Goal: Book appointment/travel/reservation

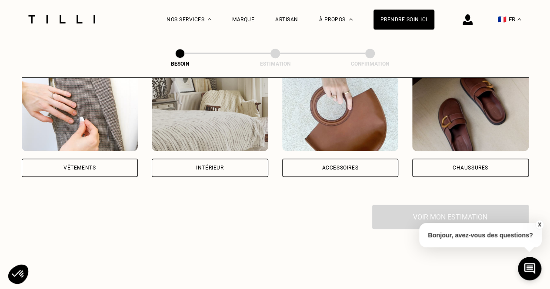
scroll to position [174, 0]
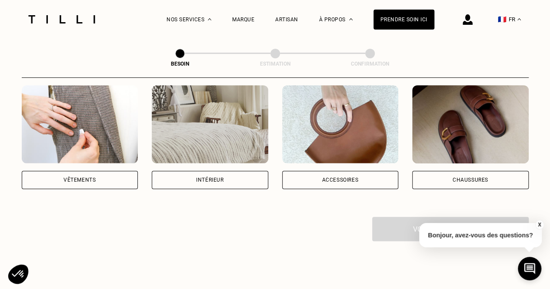
click at [97, 173] on div "Vêtements" at bounding box center [80, 180] width 117 height 18
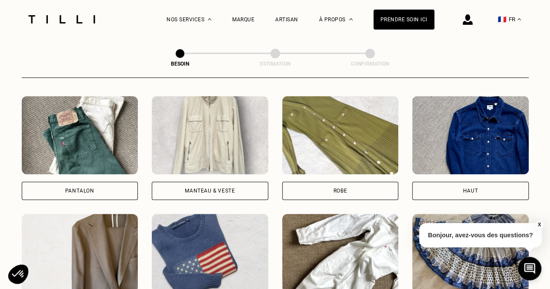
scroll to position [459, 0]
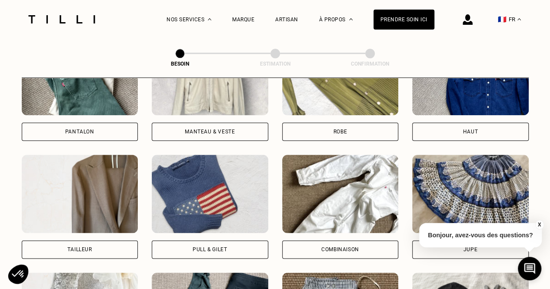
click at [348, 123] on div "Robe" at bounding box center [340, 132] width 117 height 18
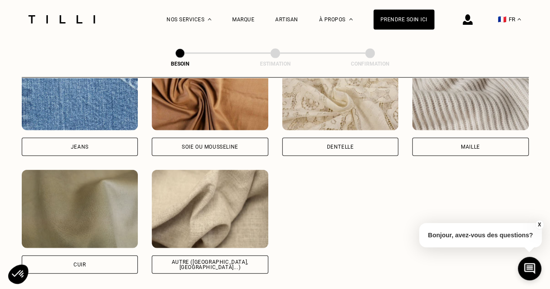
scroll to position [974, 0]
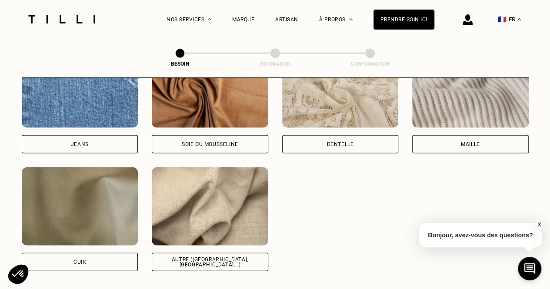
click at [241, 137] on div "Soie ou mousseline" at bounding box center [210, 144] width 117 height 18
select select "FR"
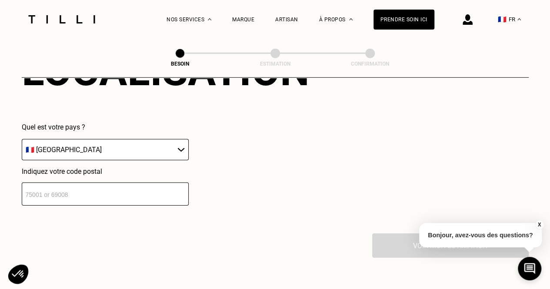
scroll to position [1256, 0]
click at [158, 191] on input "number" at bounding box center [105, 193] width 167 height 23
type input "13006"
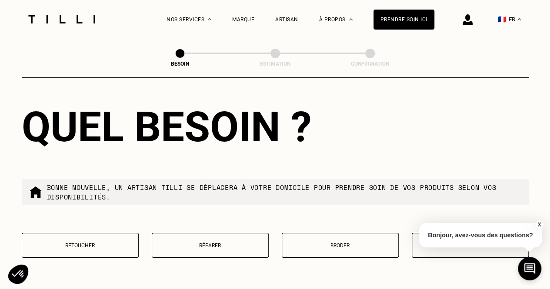
scroll to position [1428, 0]
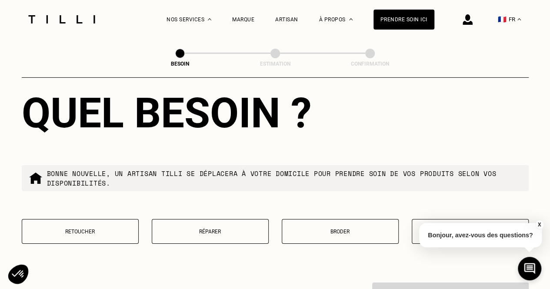
click at [108, 232] on button "Retoucher" at bounding box center [80, 231] width 117 height 25
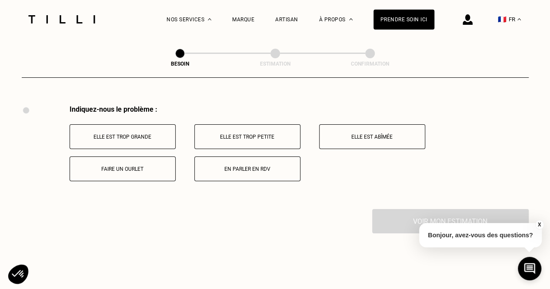
scroll to position [1608, 0]
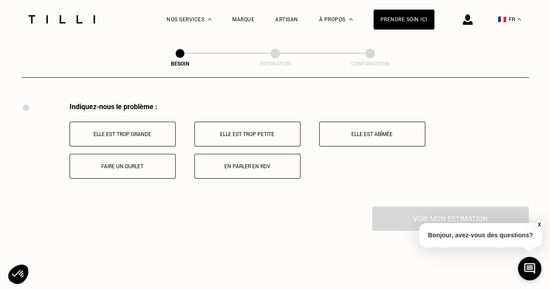
click at [270, 131] on p "Elle est trop petite" at bounding box center [247, 134] width 97 height 6
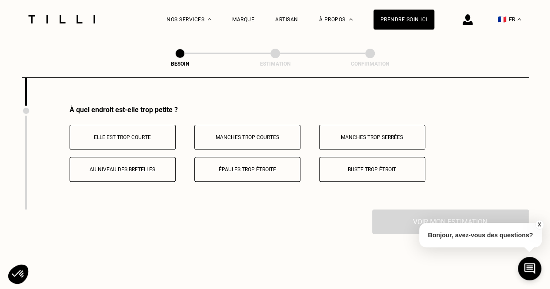
scroll to position [1712, 0]
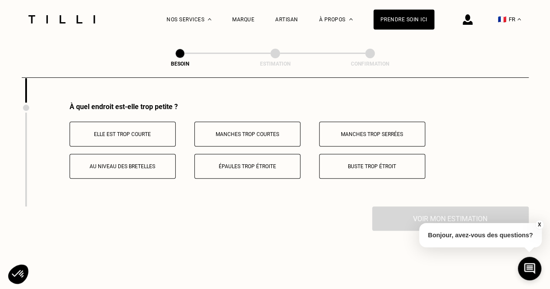
click at [335, 164] on p "Buste trop étroit" at bounding box center [372, 167] width 97 height 6
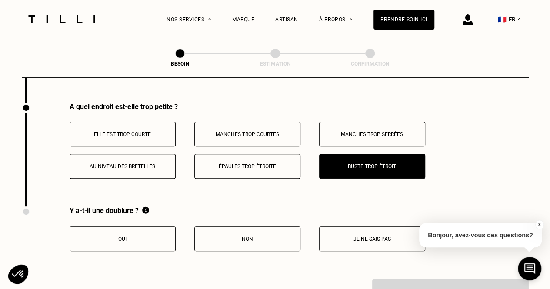
click at [238, 238] on button "Non" at bounding box center [247, 239] width 106 height 25
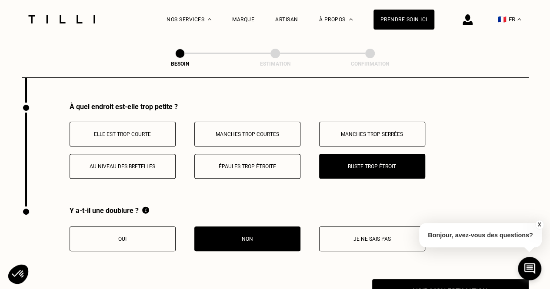
scroll to position [1755, 0]
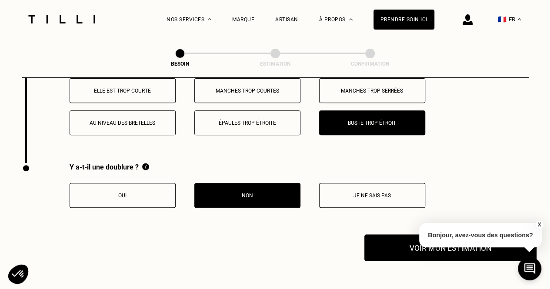
click at [386, 234] on button "Voir mon estimation" at bounding box center [451, 247] width 172 height 27
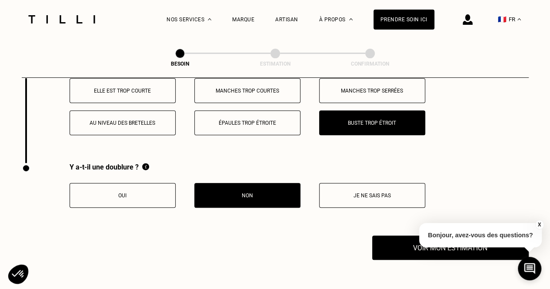
click at [539, 227] on button "X" at bounding box center [539, 225] width 9 height 10
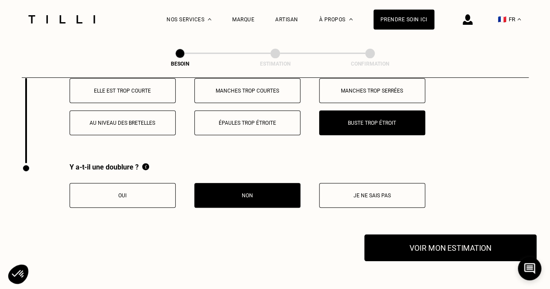
click at [509, 234] on button "Voir mon estimation" at bounding box center [451, 247] width 172 height 27
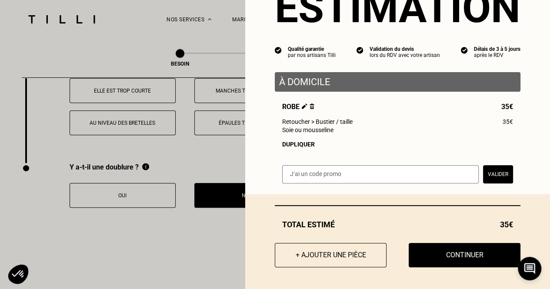
scroll to position [47, 0]
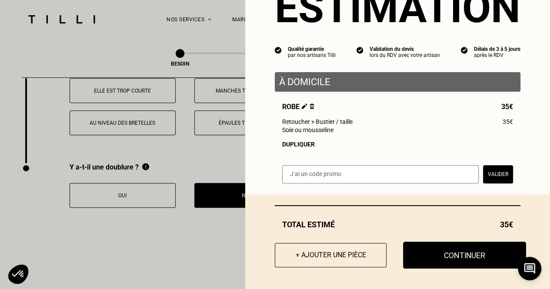
click at [452, 251] on button "Continuer" at bounding box center [464, 255] width 123 height 27
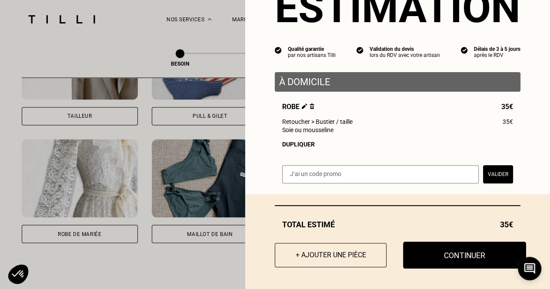
scroll to position [23, 0]
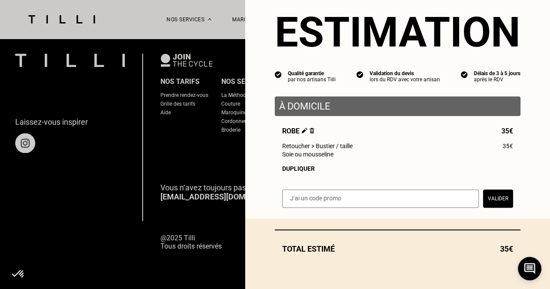
select select "FR"
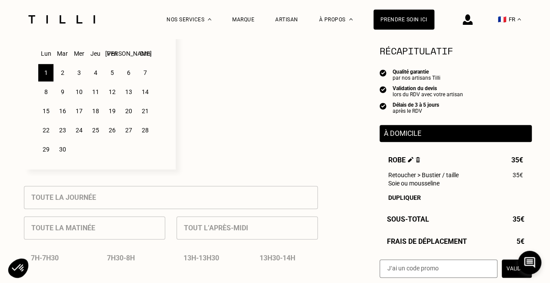
scroll to position [261, 0]
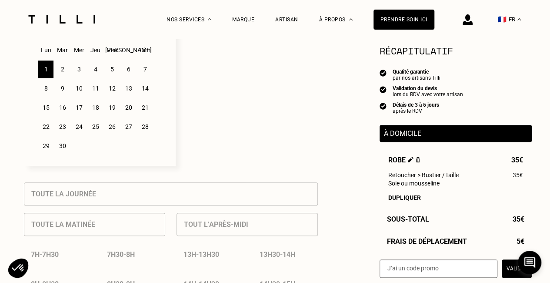
click at [63, 76] on div "2" at bounding box center [62, 68] width 15 height 17
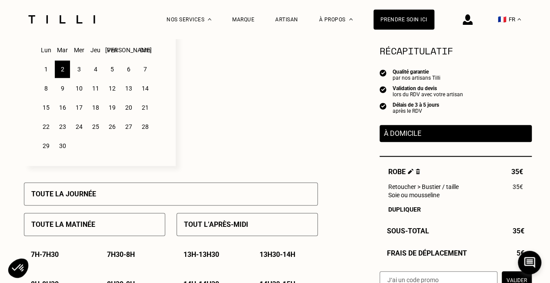
click at [51, 256] on p "7h - 7h30" at bounding box center [45, 254] width 28 height 8
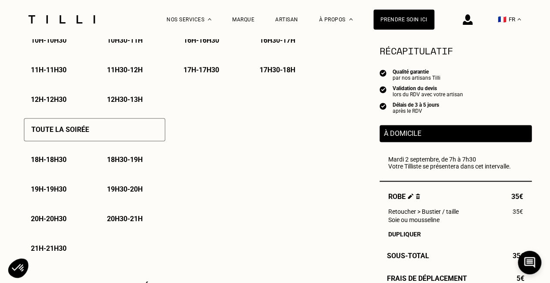
scroll to position [566, 0]
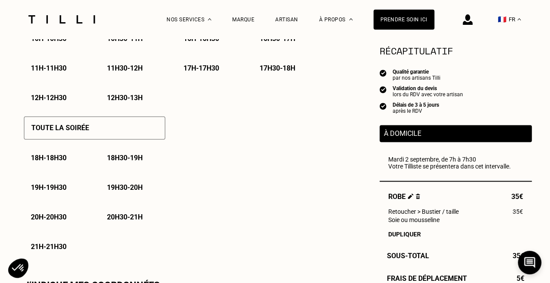
click at [121, 188] on p "19h30 - 20h" at bounding box center [125, 187] width 36 height 8
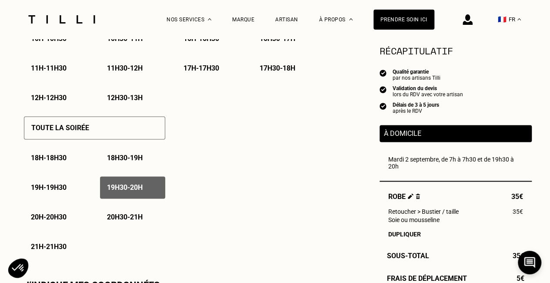
click at [75, 221] on div "20h - 20h30" at bounding box center [56, 217] width 65 height 22
click at [108, 219] on p "20h30 - 21h" at bounding box center [125, 217] width 36 height 8
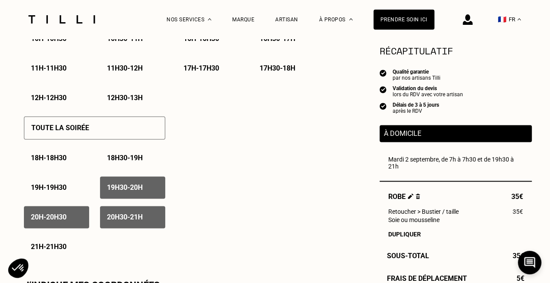
click at [51, 250] on p "21h - 21h30" at bounding box center [49, 246] width 36 height 8
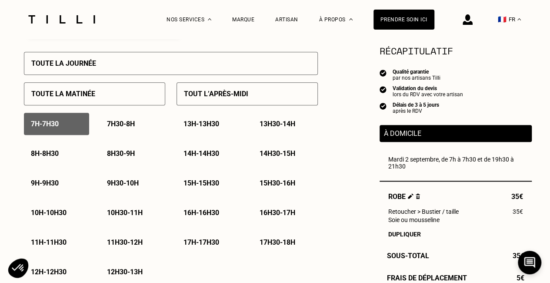
scroll to position [392, 0]
click at [145, 127] on div "7h30 - 8h" at bounding box center [132, 124] width 65 height 22
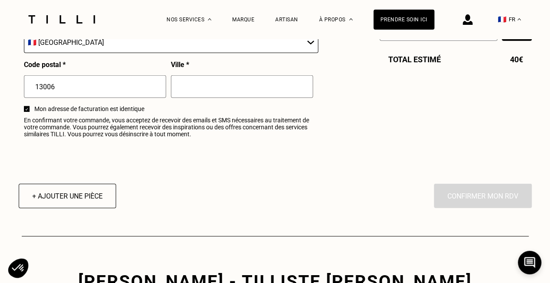
scroll to position [1044, 0]
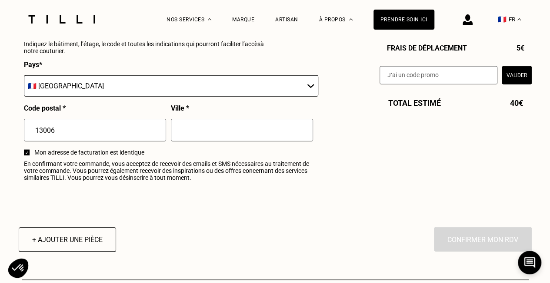
click at [204, 134] on input "text" at bounding box center [242, 130] width 142 height 23
type input "[GEOGRAPHIC_DATA]"
type input "Cécile"
type input "MERCANTETTI"
type input "cecile.mercantetti@gmail.com"
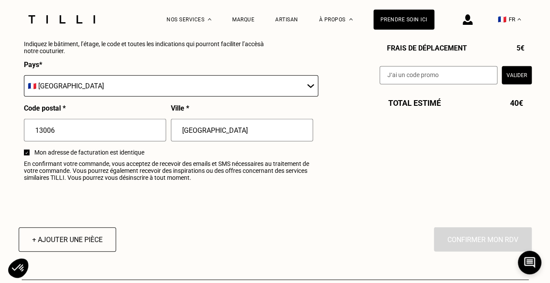
type input "[STREET_ADDRESS]"
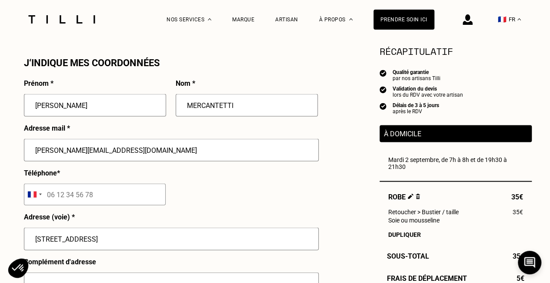
scroll to position [827, 0]
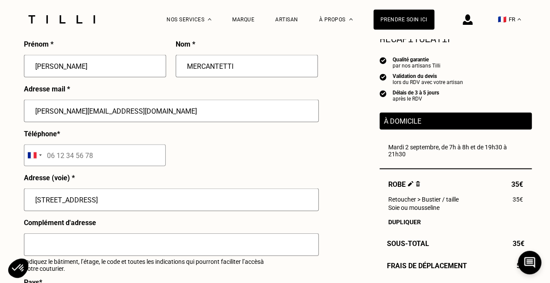
click at [102, 163] on input "tel" at bounding box center [95, 155] width 142 height 22
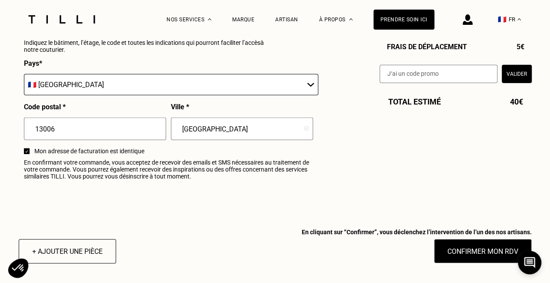
scroll to position [1131, 0]
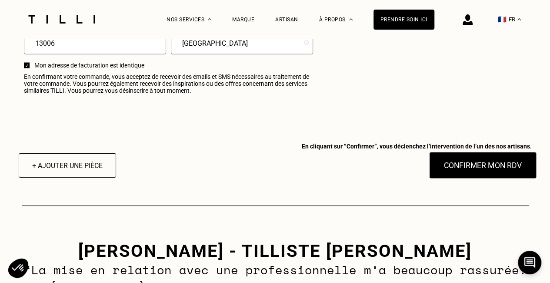
type input "07 85 57 15 68"
click at [469, 164] on button "Confirmer mon RDV" at bounding box center [483, 165] width 108 height 27
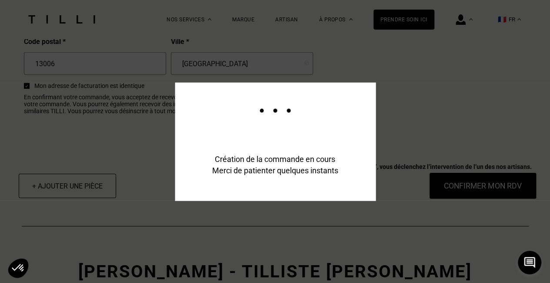
scroll to position [1152, 0]
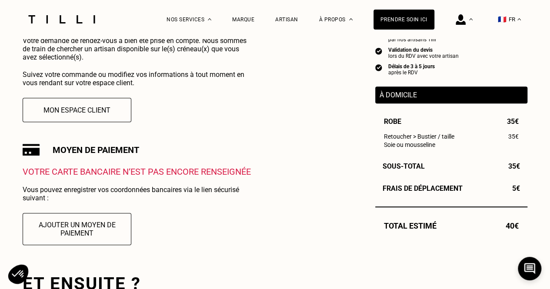
scroll to position [218, 0]
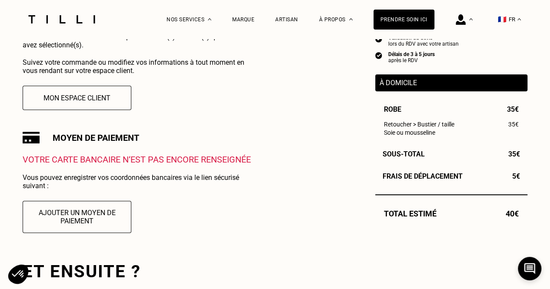
click at [393, 82] on p "À domicile" at bounding box center [452, 83] width 144 height 8
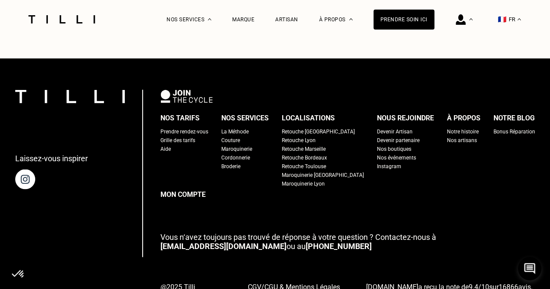
scroll to position [799, 0]
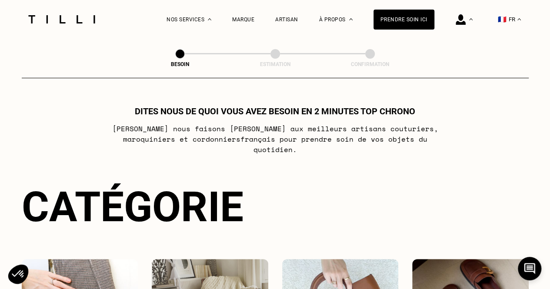
scroll to position [174, 0]
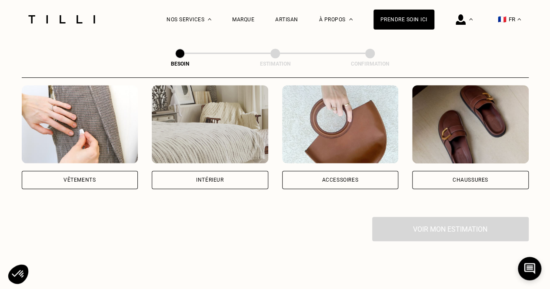
click at [118, 171] on div "Vêtements" at bounding box center [80, 180] width 117 height 18
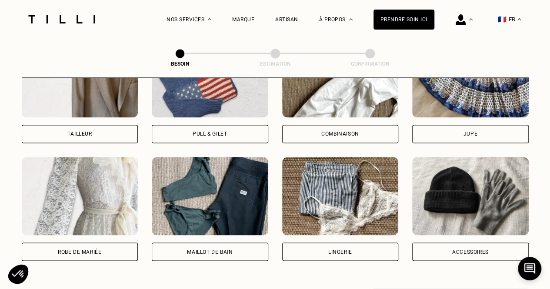
scroll to position [400, 0]
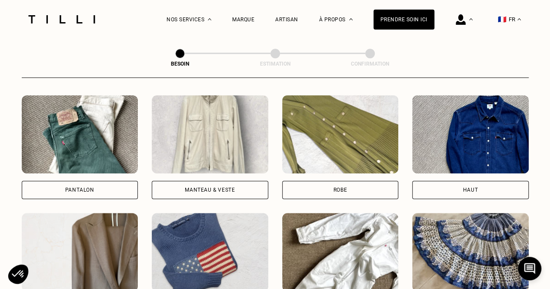
click at [348, 182] on div "Robe" at bounding box center [340, 190] width 117 height 18
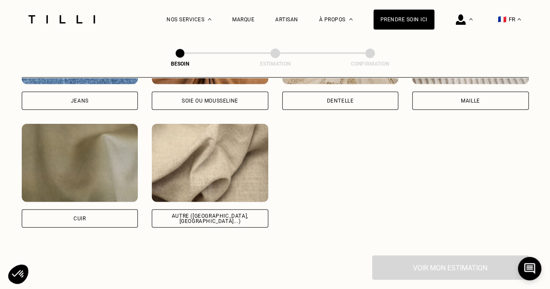
scroll to position [931, 0]
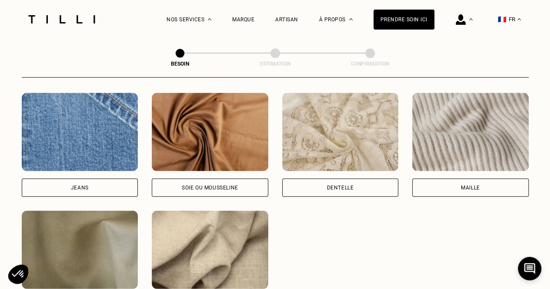
click at [246, 148] on img at bounding box center [210, 132] width 117 height 78
select select "FR"
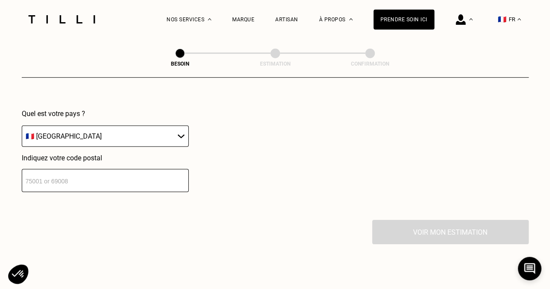
scroll to position [1256, 0]
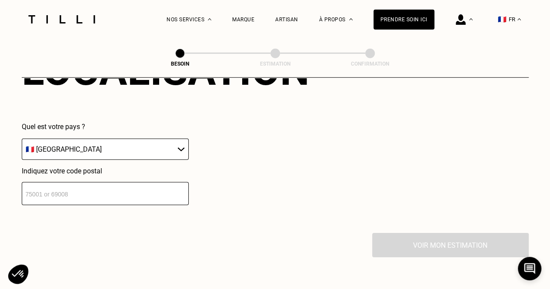
click at [110, 182] on input "number" at bounding box center [105, 193] width 167 height 23
type input "13006"
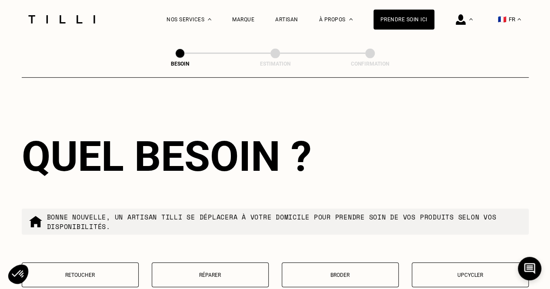
scroll to position [1503, 0]
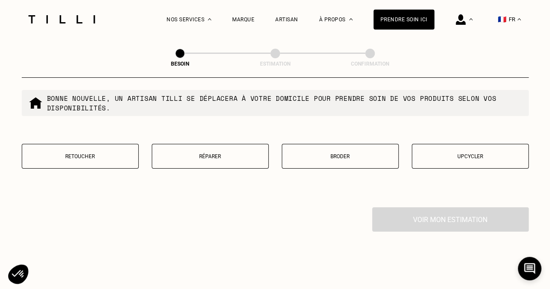
click at [99, 157] on button "Retoucher" at bounding box center [80, 156] width 117 height 25
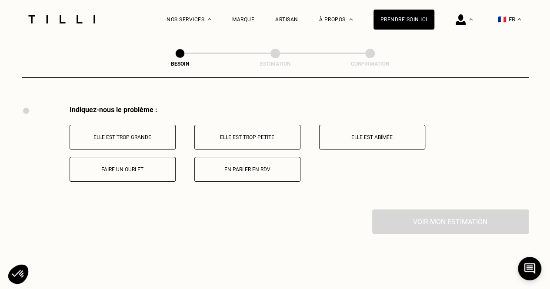
scroll to position [1608, 0]
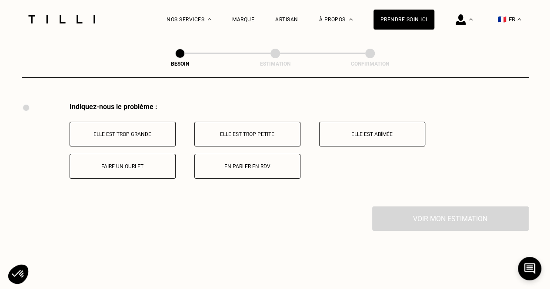
click at [233, 132] on p "Elle est trop petite" at bounding box center [247, 134] width 97 height 6
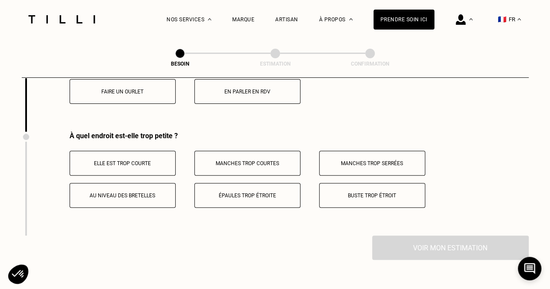
scroll to position [1712, 0]
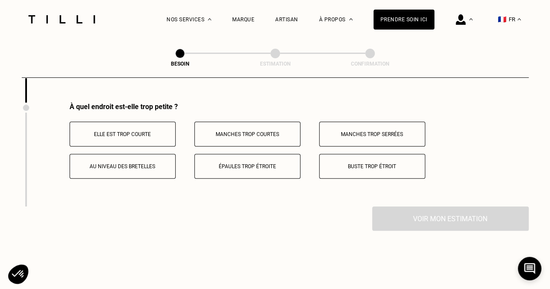
click at [346, 164] on p "Buste trop étroit" at bounding box center [372, 167] width 97 height 6
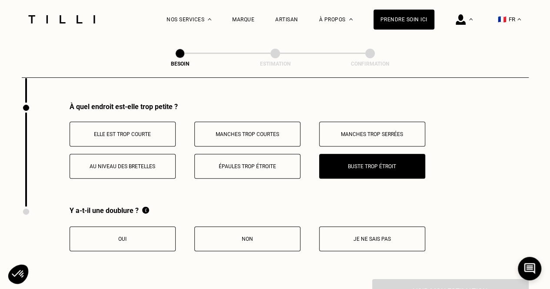
click at [255, 237] on p "Non" at bounding box center [247, 239] width 97 height 6
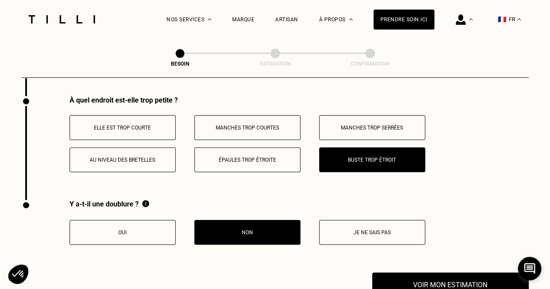
scroll to position [1755, 0]
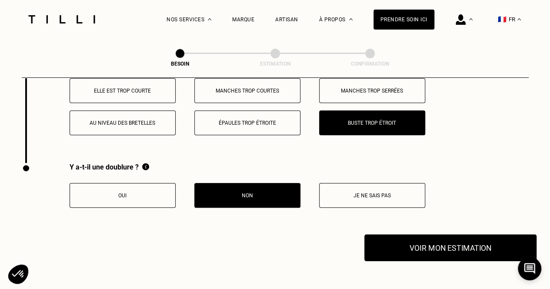
click at [400, 248] on button "Voir mon estimation" at bounding box center [451, 247] width 172 height 27
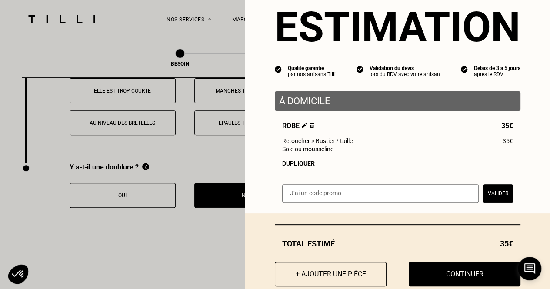
scroll to position [44, 0]
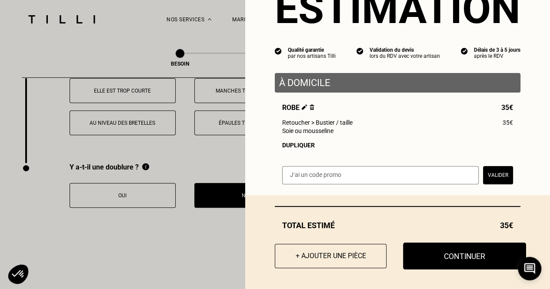
click at [425, 262] on button "Continuer" at bounding box center [464, 256] width 123 height 27
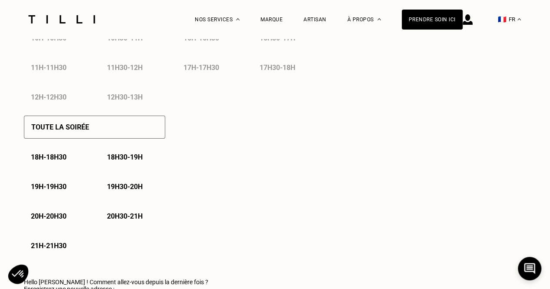
select select "FR"
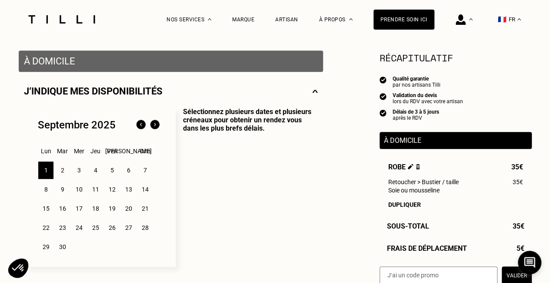
scroll to position [174, 0]
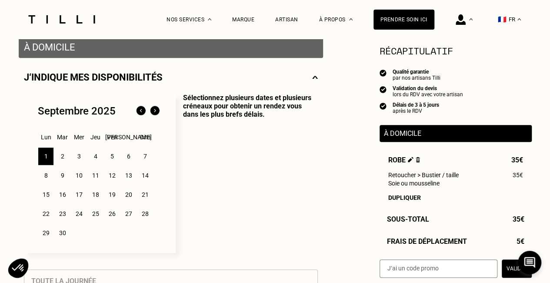
click at [77, 158] on div "3" at bounding box center [78, 155] width 15 height 17
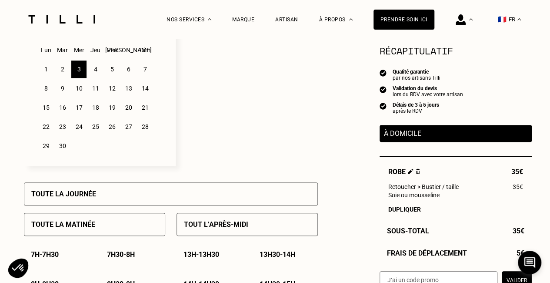
scroll to position [305, 0]
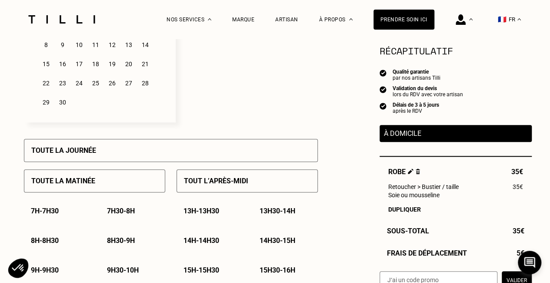
click at [58, 209] on p "7h - 7h30" at bounding box center [45, 211] width 28 height 8
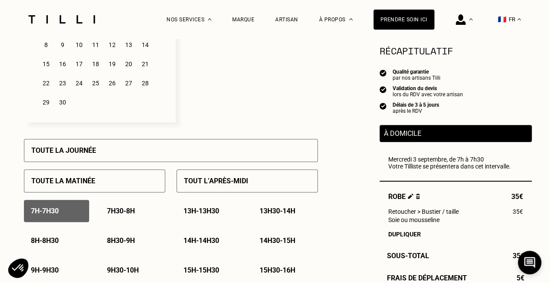
click at [111, 213] on p "7h30 - 8h" at bounding box center [121, 211] width 28 height 8
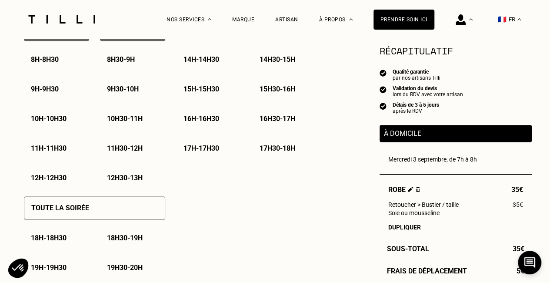
scroll to position [566, 0]
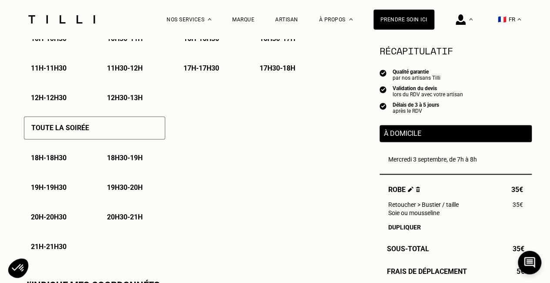
click at [70, 127] on p "Toute la soirée" at bounding box center [60, 128] width 58 height 8
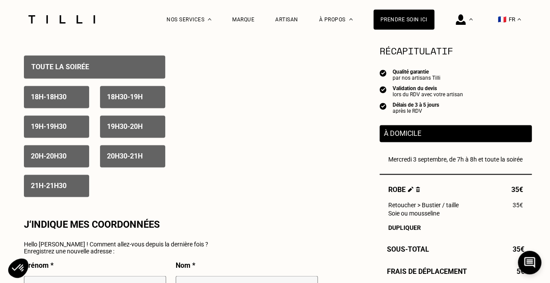
scroll to position [609, 0]
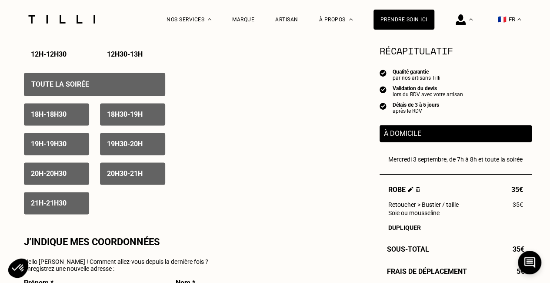
click at [76, 123] on div "18h - 18h30" at bounding box center [56, 114] width 65 height 22
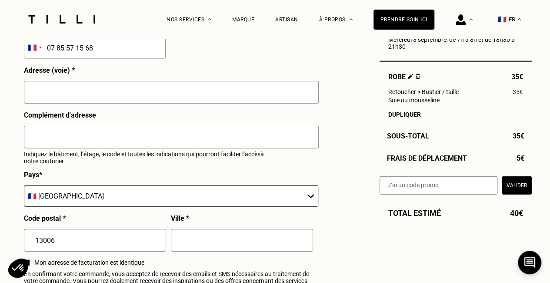
scroll to position [957, 0]
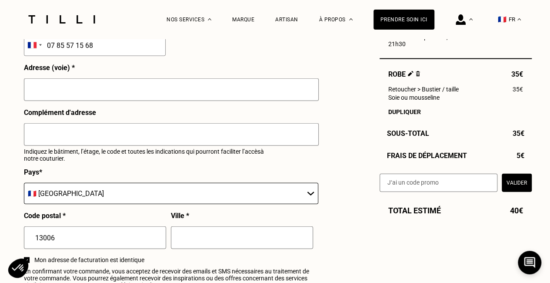
click at [90, 101] on input "text" at bounding box center [171, 89] width 295 height 23
type input "[STREET_ADDRESS]"
type input "[GEOGRAPHIC_DATA]"
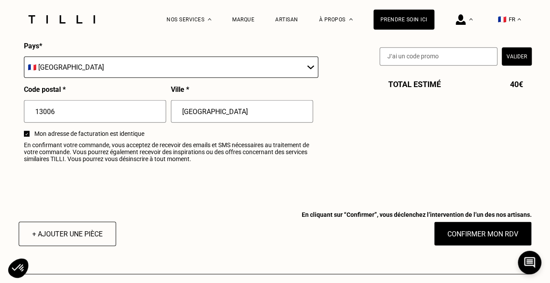
scroll to position [1131, 0]
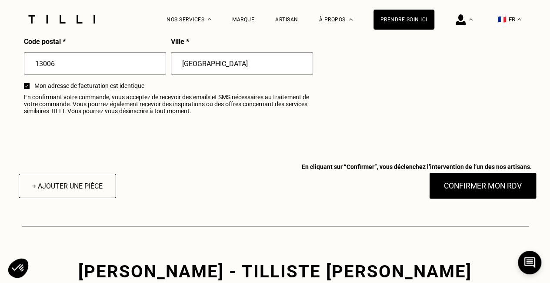
click at [474, 194] on button "Confirmer mon RDV" at bounding box center [483, 185] width 108 height 27
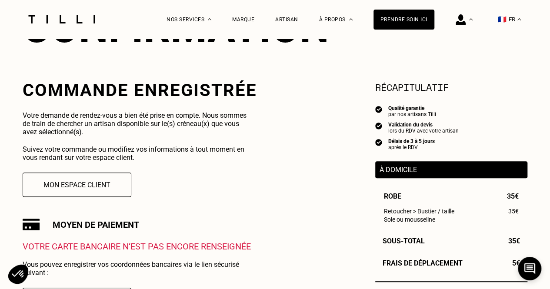
scroll to position [174, 0]
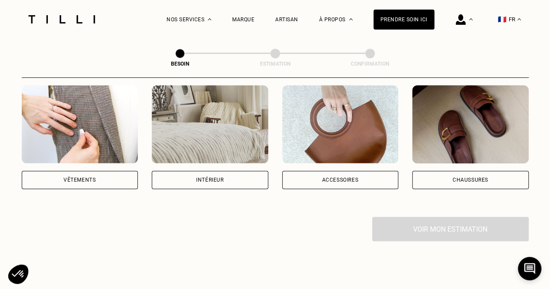
scroll to position [131, 0]
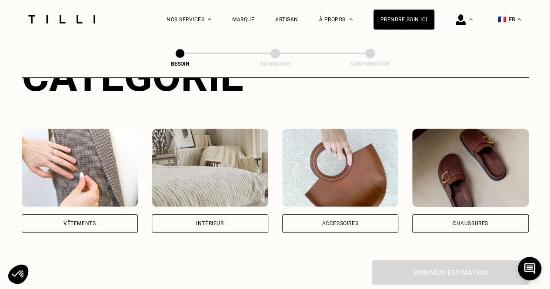
click at [95, 214] on div "Vêtements" at bounding box center [80, 223] width 117 height 18
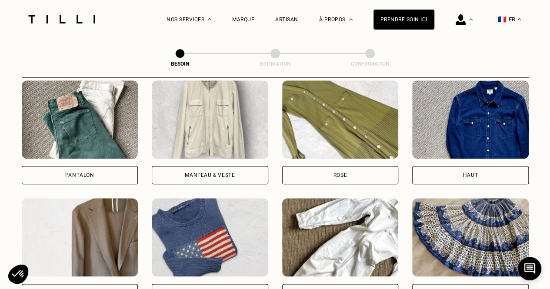
click at [323, 138] on img at bounding box center [340, 119] width 117 height 78
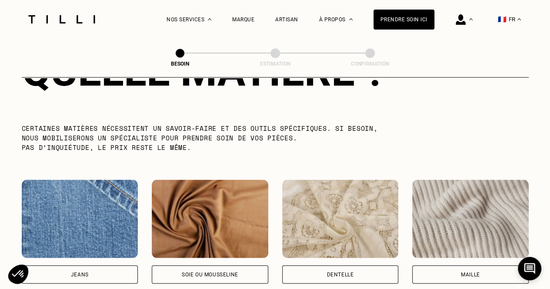
click at [211, 229] on img at bounding box center [210, 219] width 117 height 78
select select "FR"
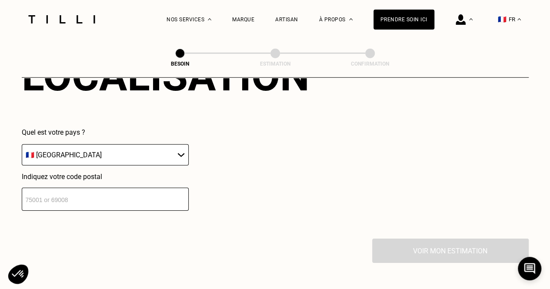
scroll to position [1256, 0]
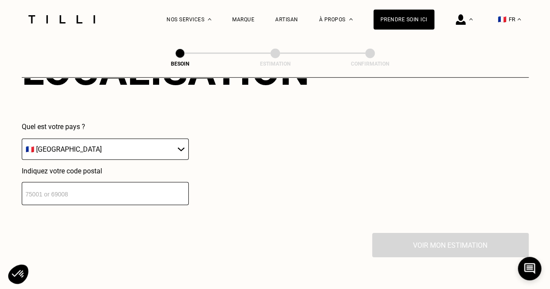
click at [82, 191] on input "number" at bounding box center [105, 193] width 167 height 23
type input "13006"
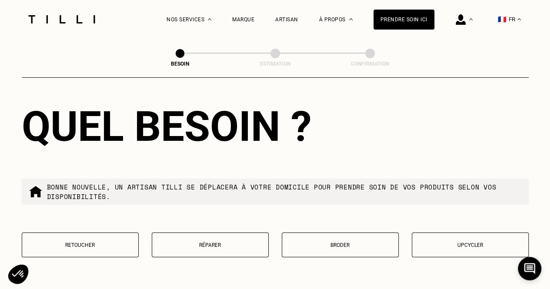
scroll to position [1428, 0]
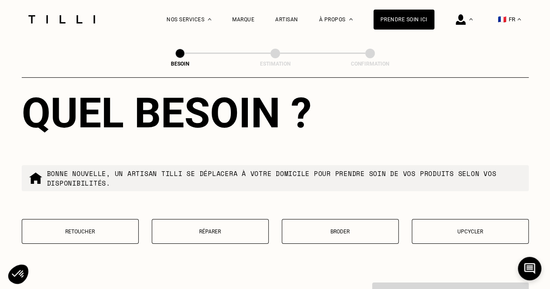
click at [104, 229] on p "Retoucher" at bounding box center [80, 232] width 107 height 6
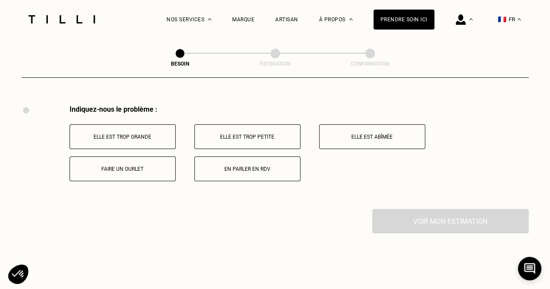
scroll to position [1608, 0]
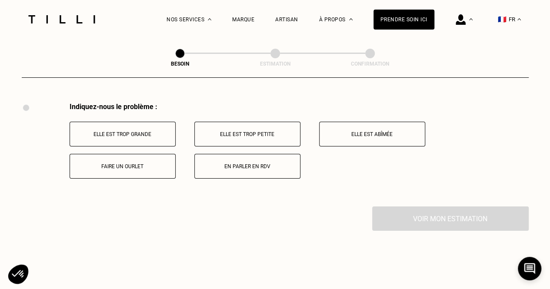
click at [266, 134] on button "Elle est trop petite" at bounding box center [247, 134] width 106 height 25
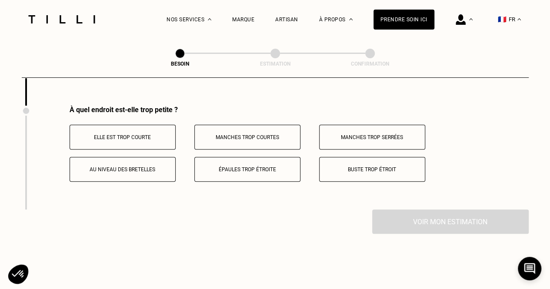
scroll to position [1712, 0]
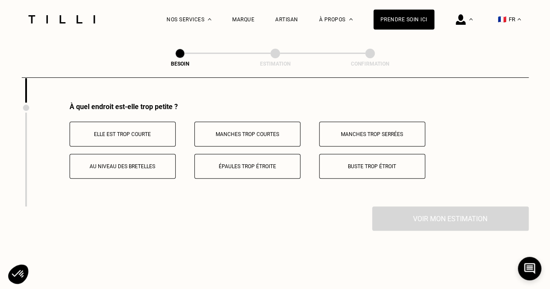
click at [362, 164] on p "Buste trop étroit" at bounding box center [372, 167] width 97 height 6
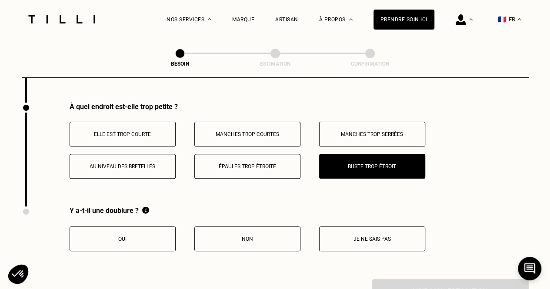
click at [201, 236] on p "Non" at bounding box center [247, 239] width 97 height 6
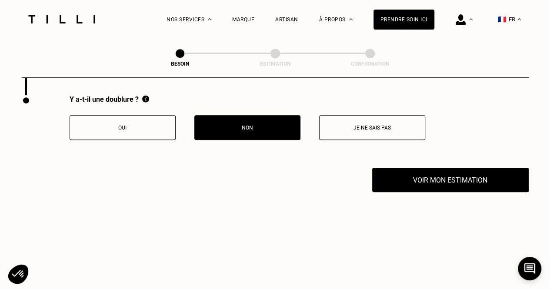
scroll to position [1842, 0]
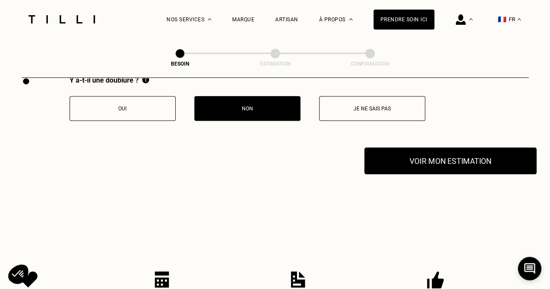
click at [406, 163] on button "Voir mon estimation" at bounding box center [451, 160] width 172 height 27
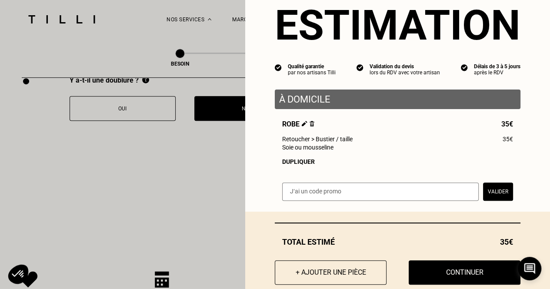
scroll to position [47, 0]
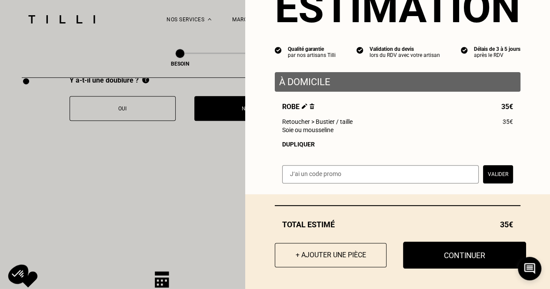
click at [448, 253] on button "Continuer" at bounding box center [464, 255] width 123 height 27
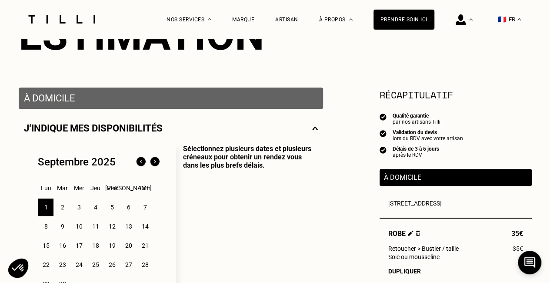
scroll to position [174, 0]
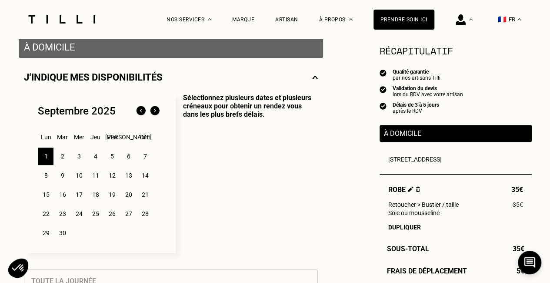
click at [62, 158] on div "2" at bounding box center [62, 155] width 15 height 17
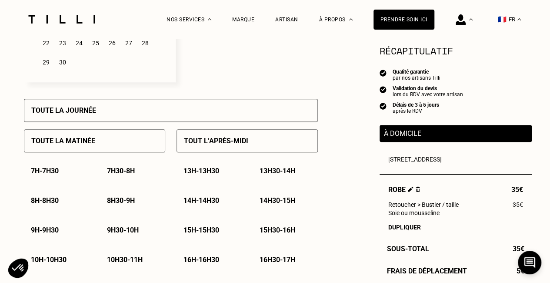
scroll to position [305, 0]
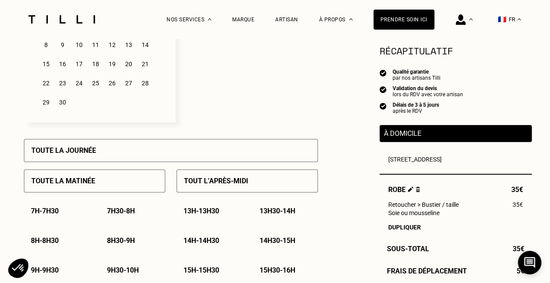
click at [56, 212] on p "7h - 7h30" at bounding box center [45, 211] width 28 height 8
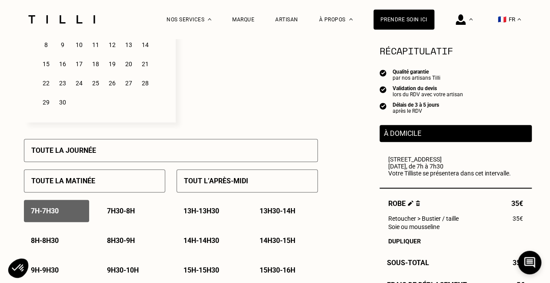
click at [123, 214] on p "7h30 - 8h" at bounding box center [121, 211] width 28 height 8
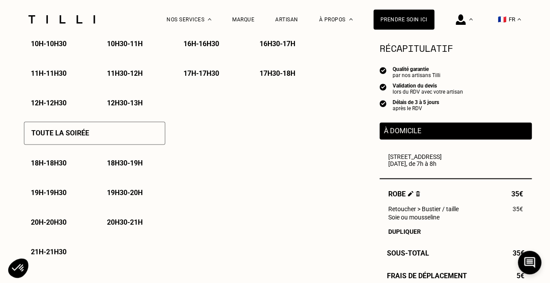
scroll to position [566, 0]
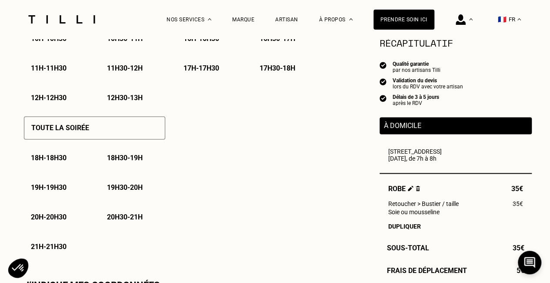
click at [77, 137] on div "Toute la soirée" at bounding box center [94, 127] width 141 height 23
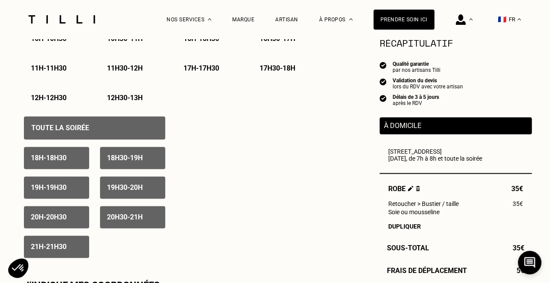
click at [69, 244] on div "21h - 21h30" at bounding box center [56, 246] width 65 height 22
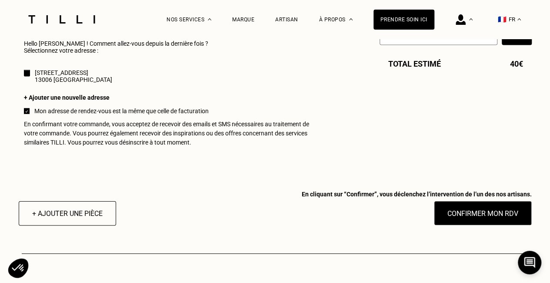
scroll to position [914, 0]
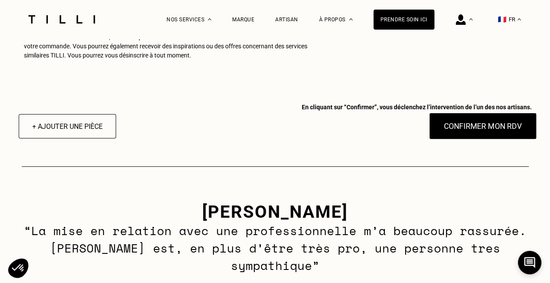
click at [462, 140] on button "Confirmer mon RDV" at bounding box center [483, 126] width 108 height 27
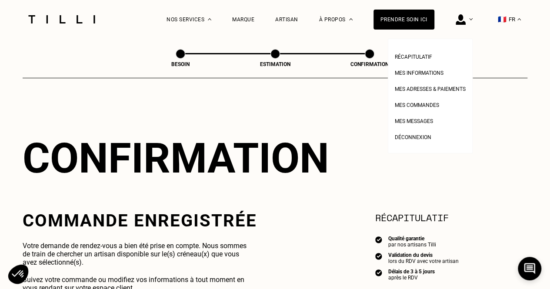
click at [462, 21] on img at bounding box center [461, 19] width 10 height 10
click at [432, 59] on span "Récapitulatif" at bounding box center [413, 57] width 37 height 6
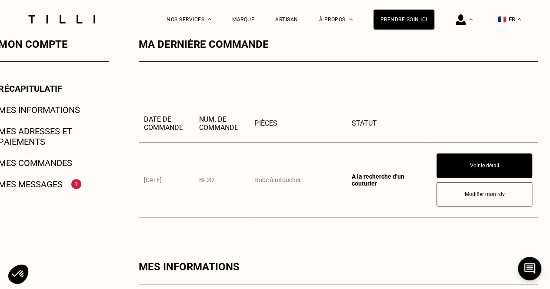
scroll to position [174, 0]
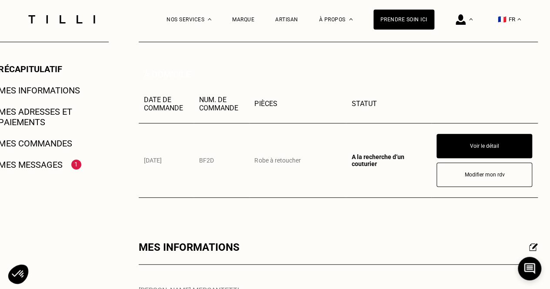
click at [41, 170] on link "Mes messages" at bounding box center [31, 165] width 64 height 10
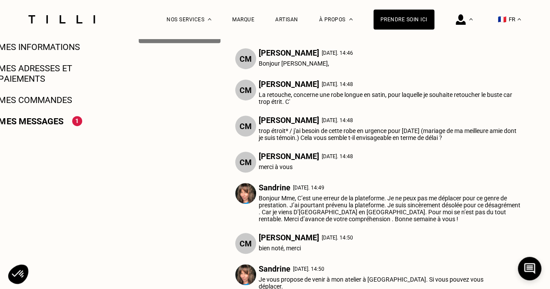
scroll to position [87, 0]
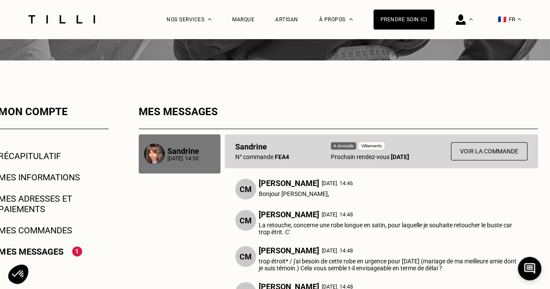
click at [38, 250] on link "Mes messages" at bounding box center [31, 252] width 65 height 10
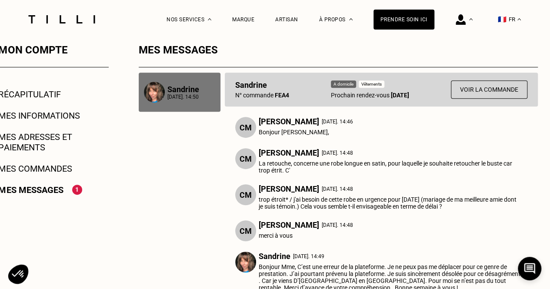
scroll to position [174, 0]
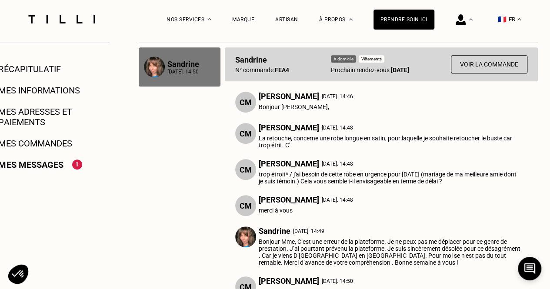
click at [47, 167] on link "Mes messages" at bounding box center [31, 165] width 65 height 10
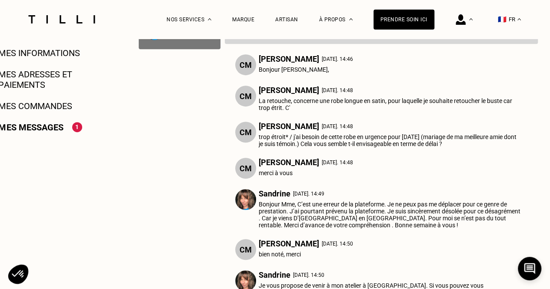
scroll to position [131, 0]
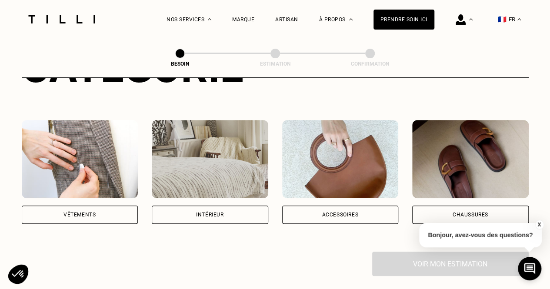
scroll to position [174, 0]
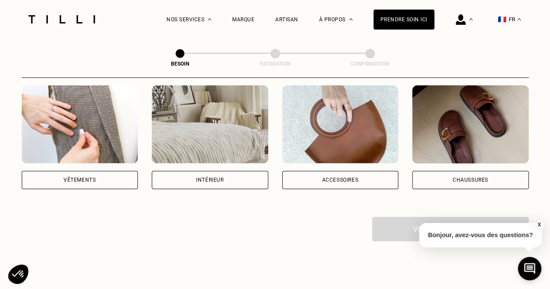
click at [84, 177] on div "Vêtements" at bounding box center [80, 179] width 32 height 5
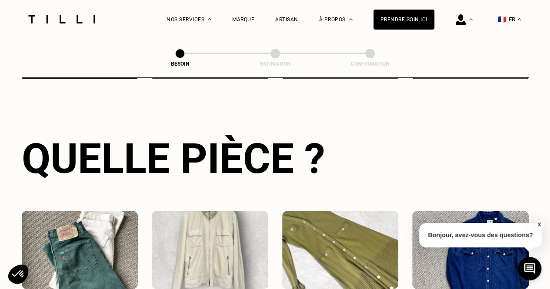
scroll to position [459, 0]
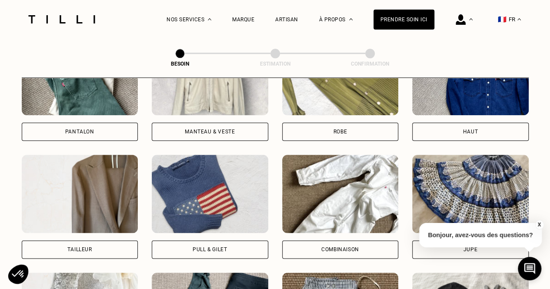
click at [325, 93] on img at bounding box center [340, 76] width 117 height 78
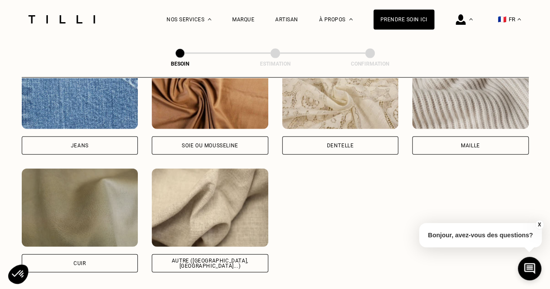
scroll to position [974, 0]
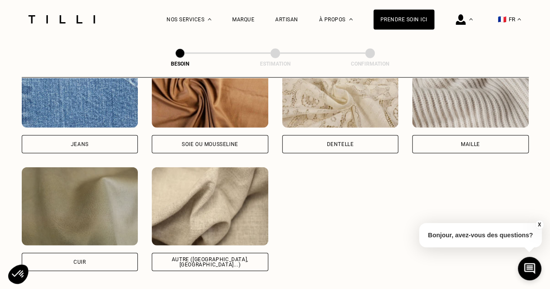
click at [236, 113] on img at bounding box center [210, 89] width 117 height 78
select select "FR"
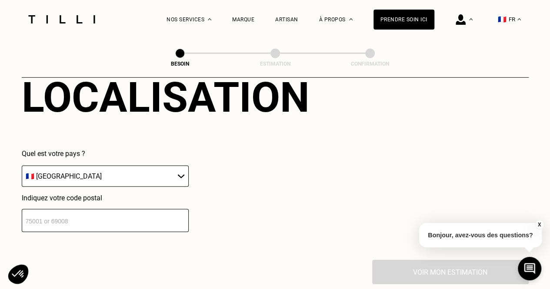
scroll to position [1299, 0]
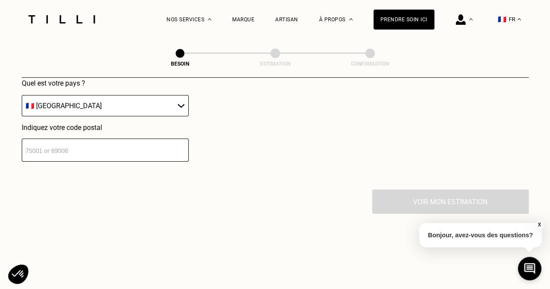
click at [126, 147] on input "number" at bounding box center [105, 150] width 167 height 23
type input "13006"
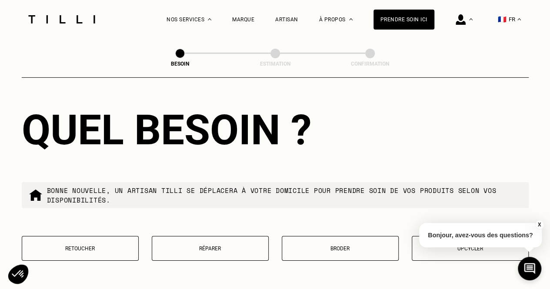
scroll to position [1471, 0]
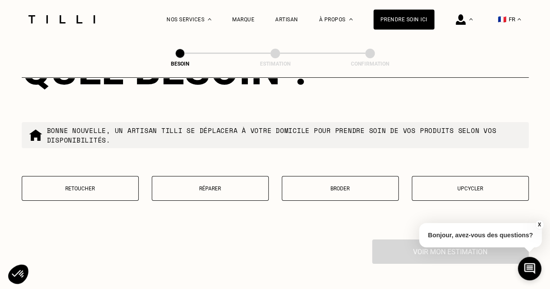
click at [88, 186] on p "Retoucher" at bounding box center [80, 189] width 107 height 6
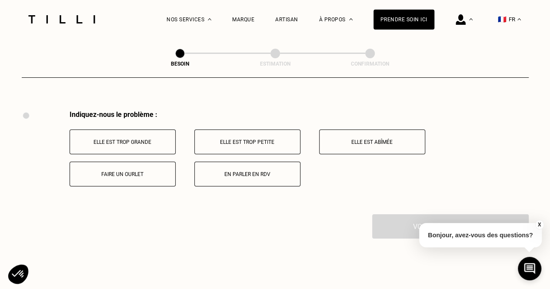
scroll to position [1608, 0]
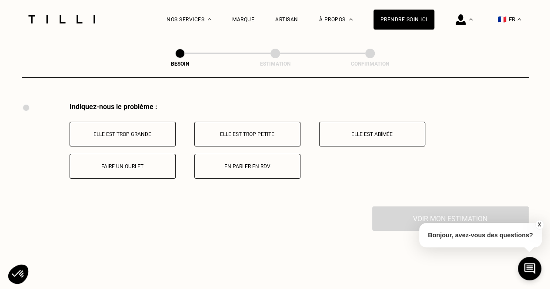
click at [250, 131] on p "Elle est trop petite" at bounding box center [247, 134] width 97 height 6
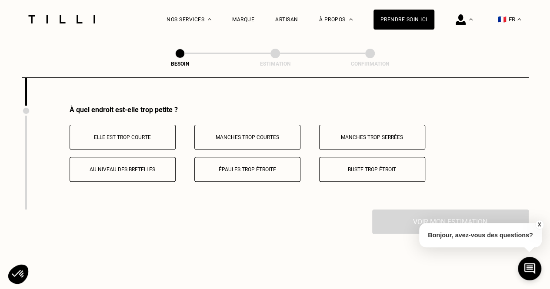
scroll to position [1712, 0]
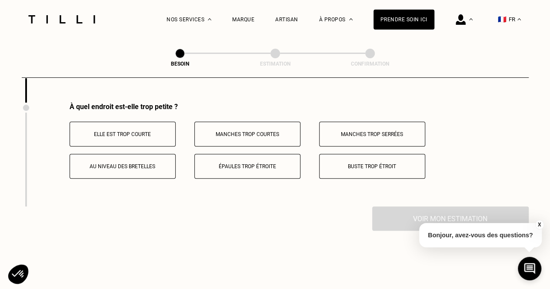
click at [338, 170] on button "Buste trop étroit" at bounding box center [372, 166] width 106 height 25
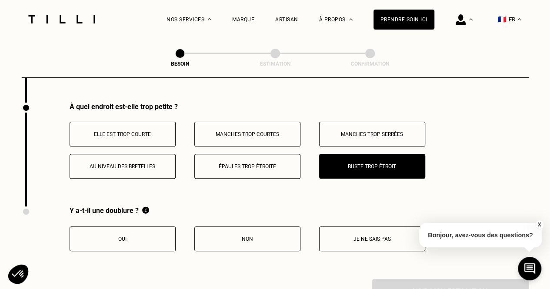
click at [253, 241] on button "Non" at bounding box center [247, 239] width 106 height 25
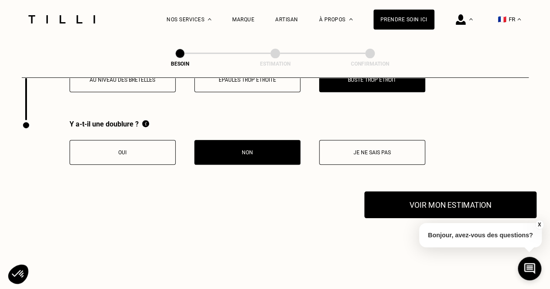
scroll to position [1799, 0]
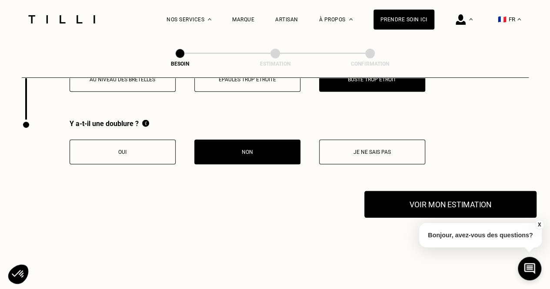
click at [392, 199] on button "Voir mon estimation" at bounding box center [451, 204] width 172 height 27
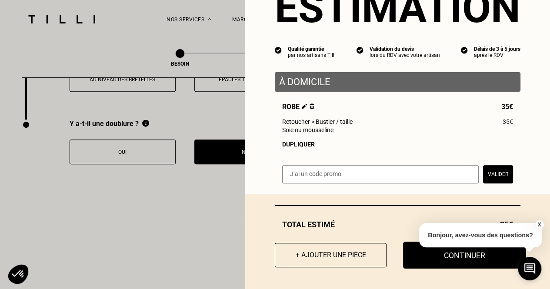
scroll to position [47, 0]
click at [456, 259] on button "Continuer" at bounding box center [464, 255] width 123 height 27
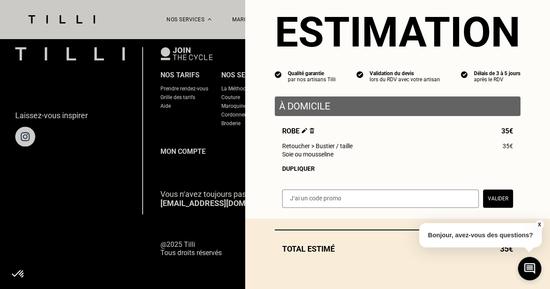
scroll to position [23, 0]
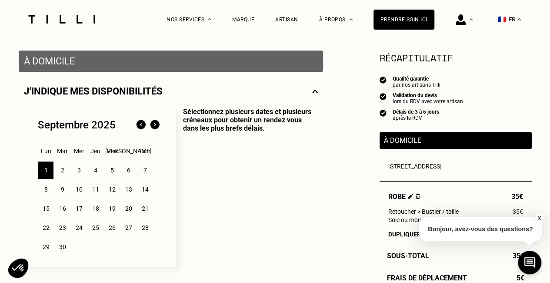
scroll to position [174, 0]
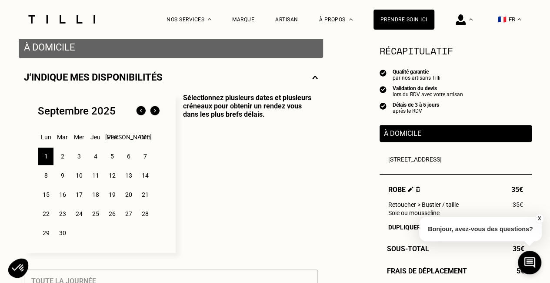
click at [62, 159] on div "2" at bounding box center [62, 155] width 15 height 17
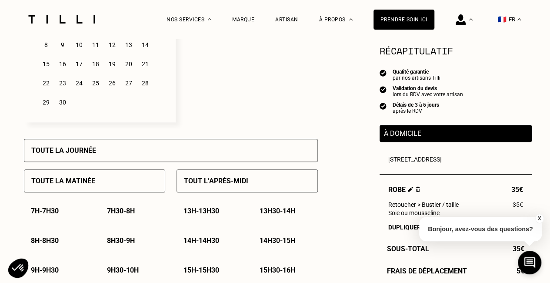
click at [66, 207] on div "7h - 7h30" at bounding box center [56, 211] width 65 height 22
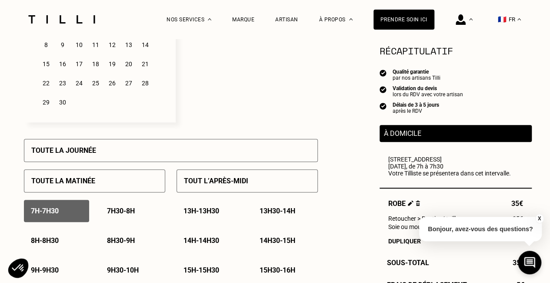
click at [121, 213] on p "7h30 - 8h" at bounding box center [121, 211] width 28 height 8
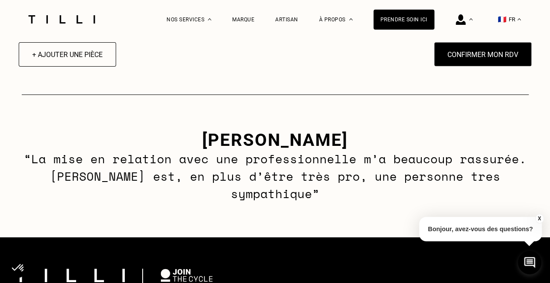
scroll to position [870, 0]
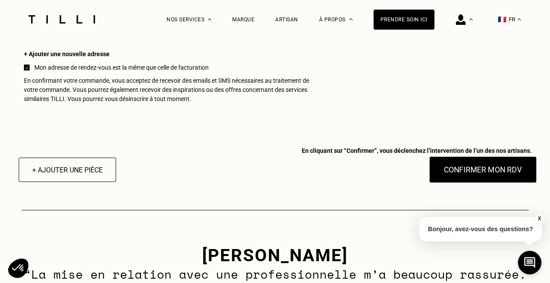
click at [489, 181] on button "Confirmer mon RDV" at bounding box center [483, 169] width 108 height 27
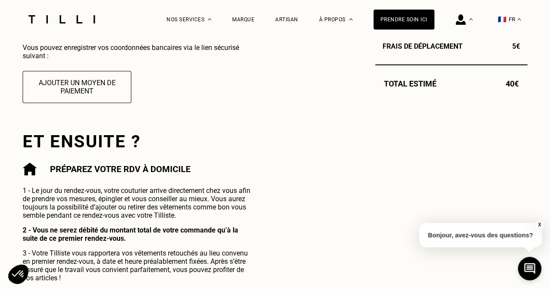
scroll to position [348, 0]
